Goal: Navigation & Orientation: Find specific page/section

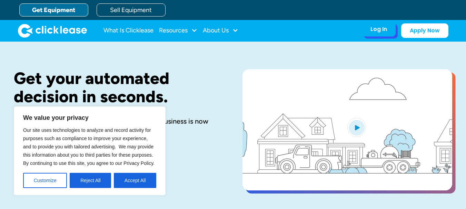
click at [382, 31] on div "Log In" at bounding box center [379, 29] width 17 height 7
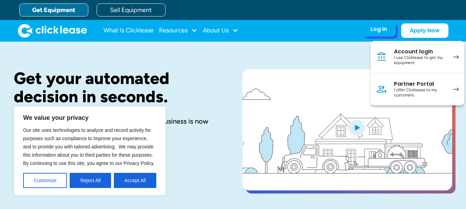
click at [409, 55] on div "I use Clicklease to get my equipment" at bounding box center [420, 60] width 52 height 11
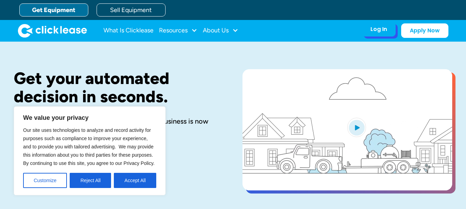
click at [388, 30] on div "Log In Account login I use Clicklease to get my equipment Partner Portal I offe…" at bounding box center [379, 29] width 34 height 14
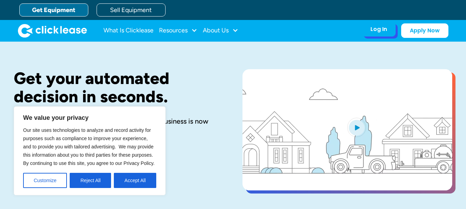
click at [381, 29] on div "Log In" at bounding box center [379, 29] width 17 height 7
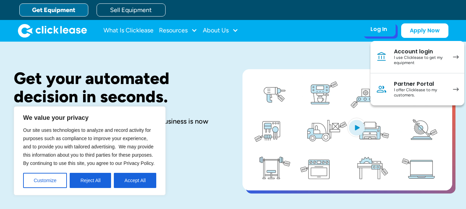
click at [406, 58] on div "I use Clicklease to get my equipment" at bounding box center [420, 60] width 52 height 11
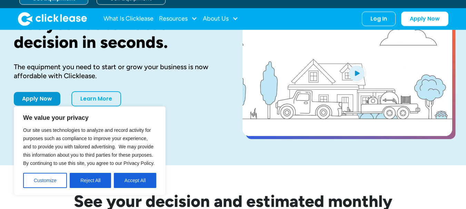
scroll to position [69, 0]
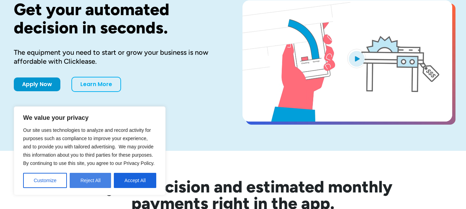
click at [100, 182] on button "Reject All" at bounding box center [90, 180] width 41 height 15
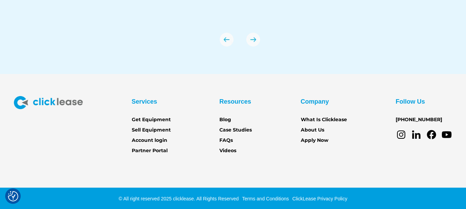
scroll to position [2463, 0]
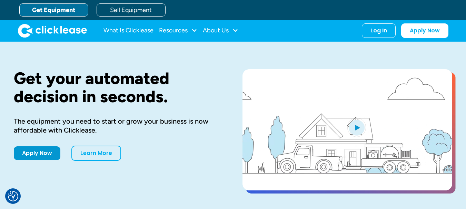
click at [240, 48] on div "Get your automated decision in seconds. The equipment you need to start or grow…" at bounding box center [233, 131] width 439 height 178
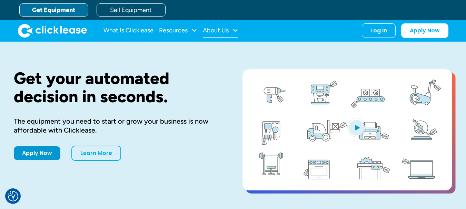
click at [234, 33] on div "About Us" at bounding box center [221, 31] width 36 height 14
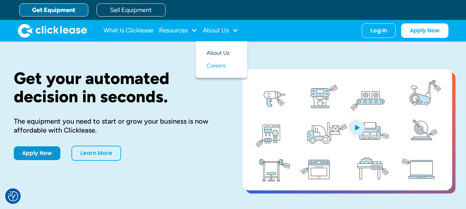
click at [223, 55] on link "About Us" at bounding box center [222, 53] width 30 height 13
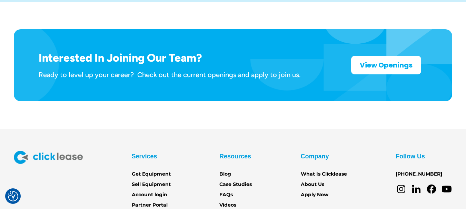
scroll to position [1165, 0]
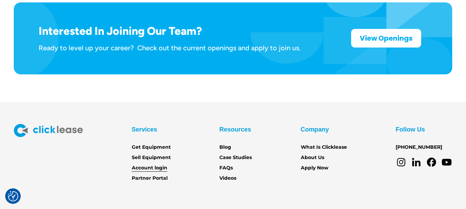
click at [149, 165] on link "Account login" at bounding box center [150, 169] width 36 height 8
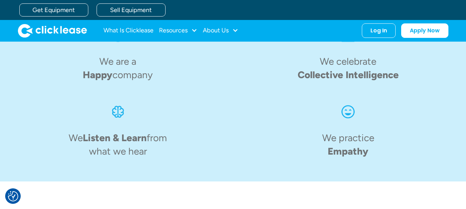
scroll to position [751, 0]
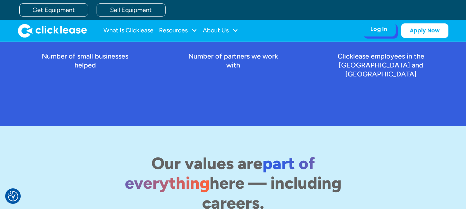
click at [384, 31] on div "Log In" at bounding box center [379, 29] width 17 height 7
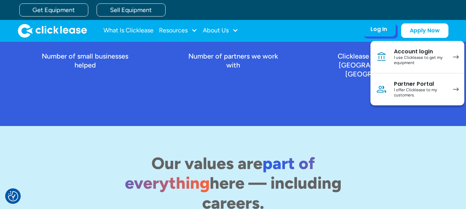
click at [406, 56] on div "I use Clicklease to get my equipment" at bounding box center [420, 60] width 52 height 11
